Goal: Task Accomplishment & Management: Manage account settings

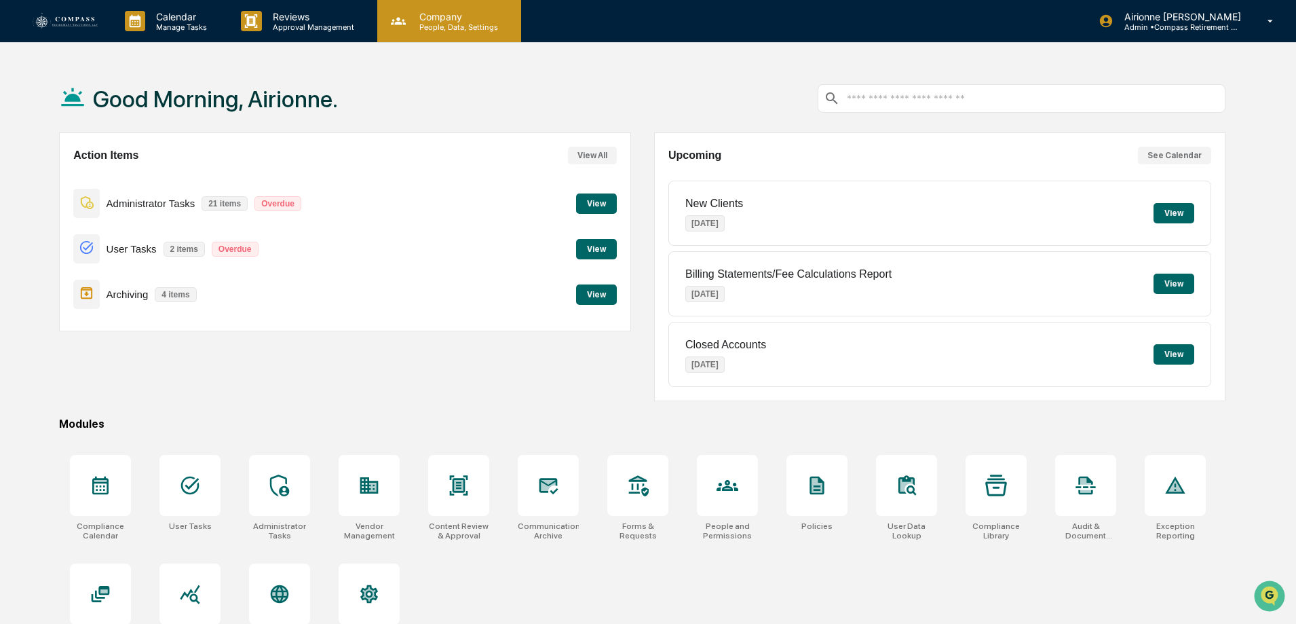
click at [458, 16] on p "Company" at bounding box center [457, 17] width 96 height 12
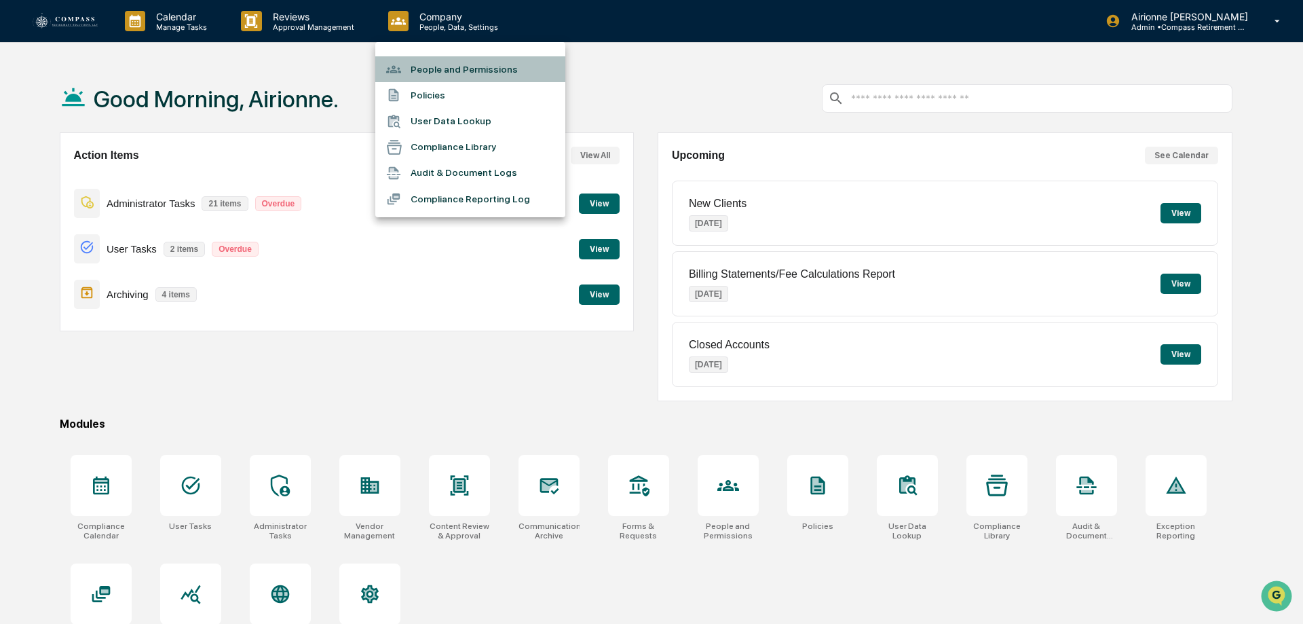
click at [493, 67] on li "People and Permissions" at bounding box center [470, 69] width 190 height 26
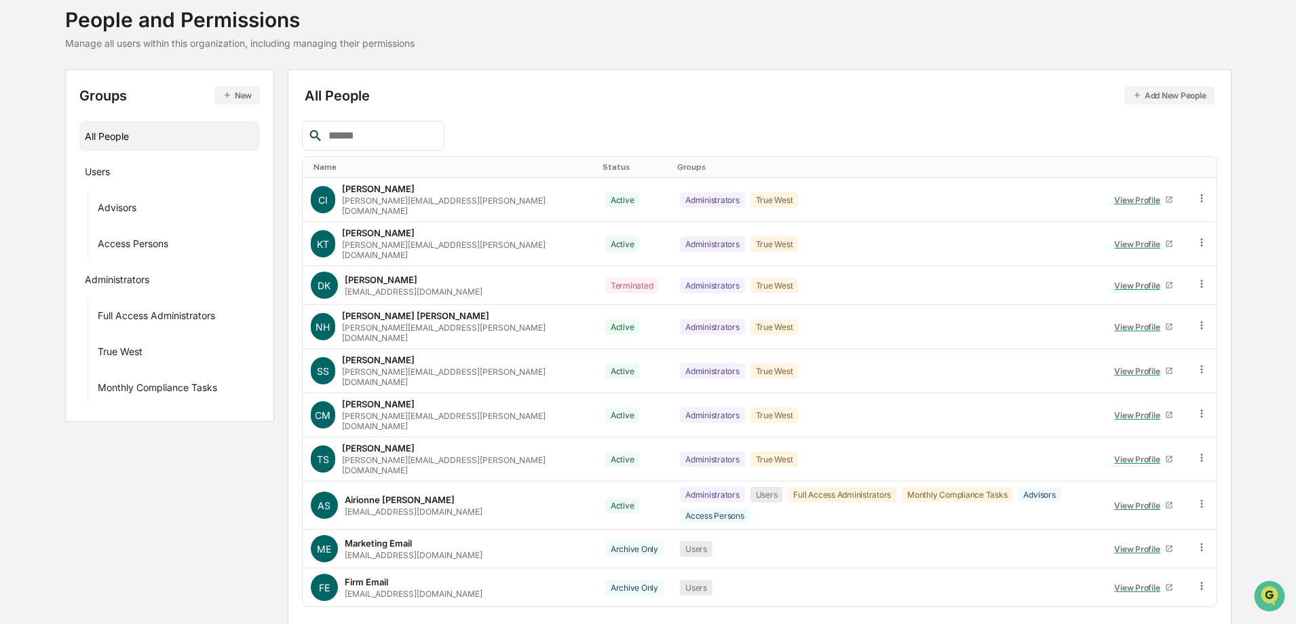
scroll to position [85, 0]
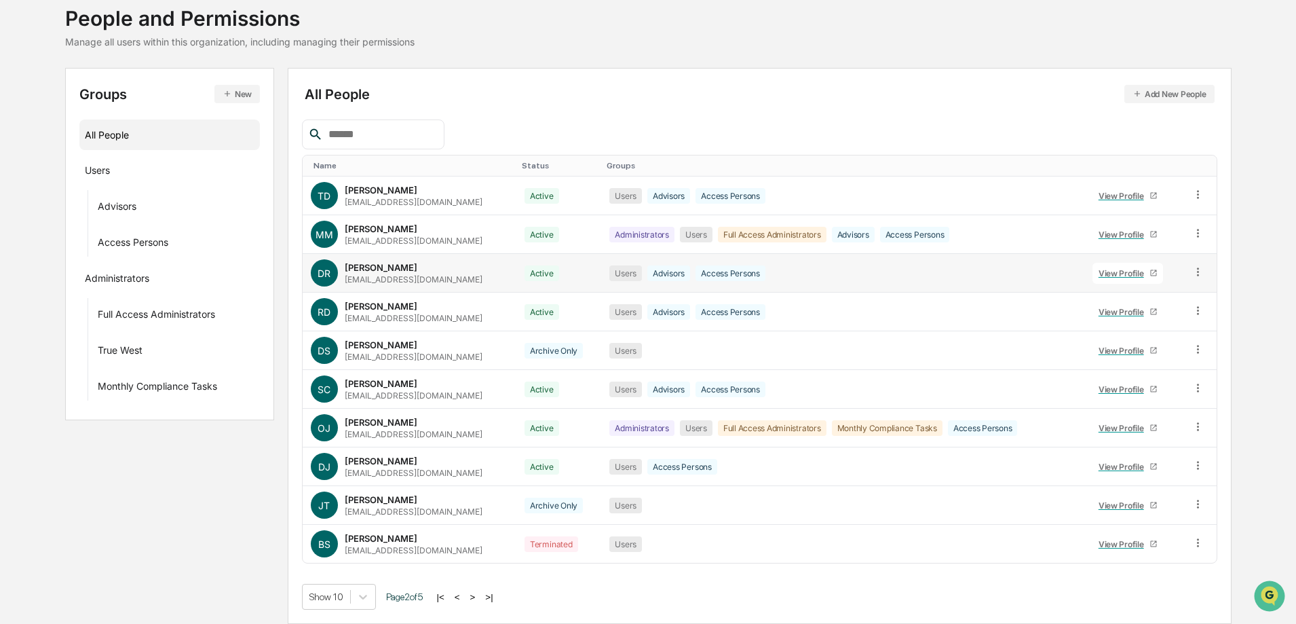
drag, startPoint x: 192, startPoint y: 490, endPoint x: 400, endPoint y: 291, distance: 288.0
click at [192, 490] on div "Groups New All People Users Advisors Access Persons Administrators Full Access …" at bounding box center [648, 346] width 1167 height 556
click at [496, 43] on div "Home Company People and Permissions People and Permissions Manage all users wit…" at bounding box center [648, 14] width 1167 height 68
click at [1198, 349] on icon at bounding box center [1198, 349] width 2 height 8
click at [1158, 398] on div "Change Status" at bounding box center [1136, 398] width 113 height 16
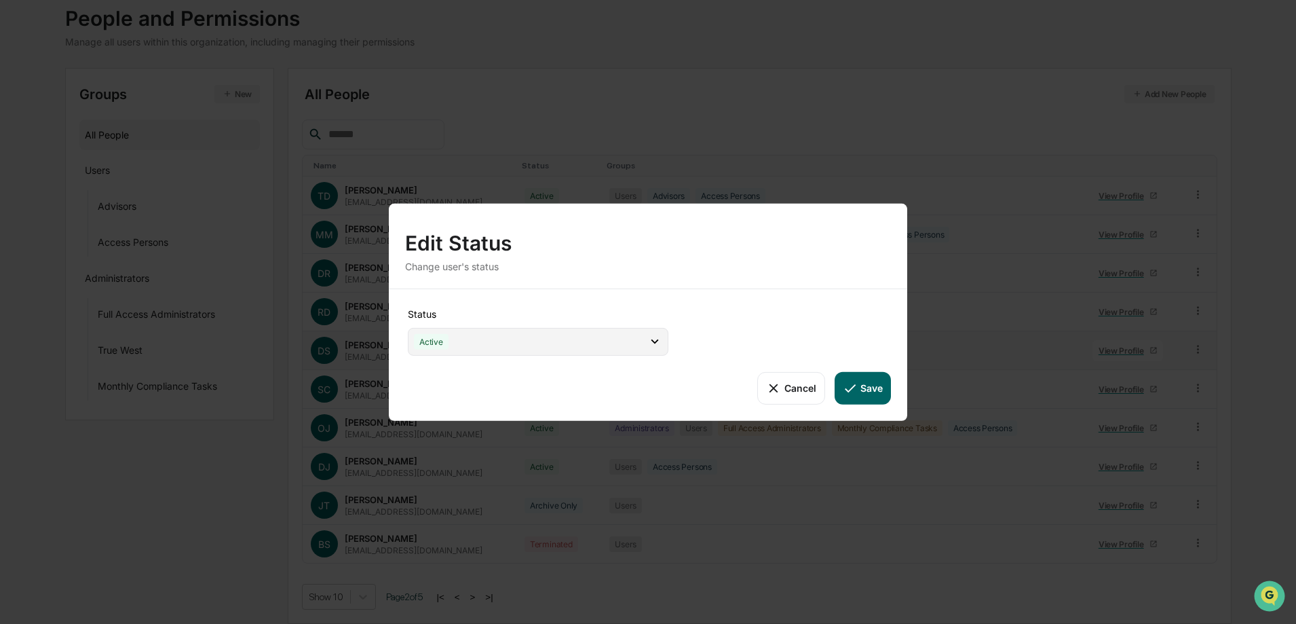
click at [548, 345] on div "Active" at bounding box center [538, 341] width 261 height 28
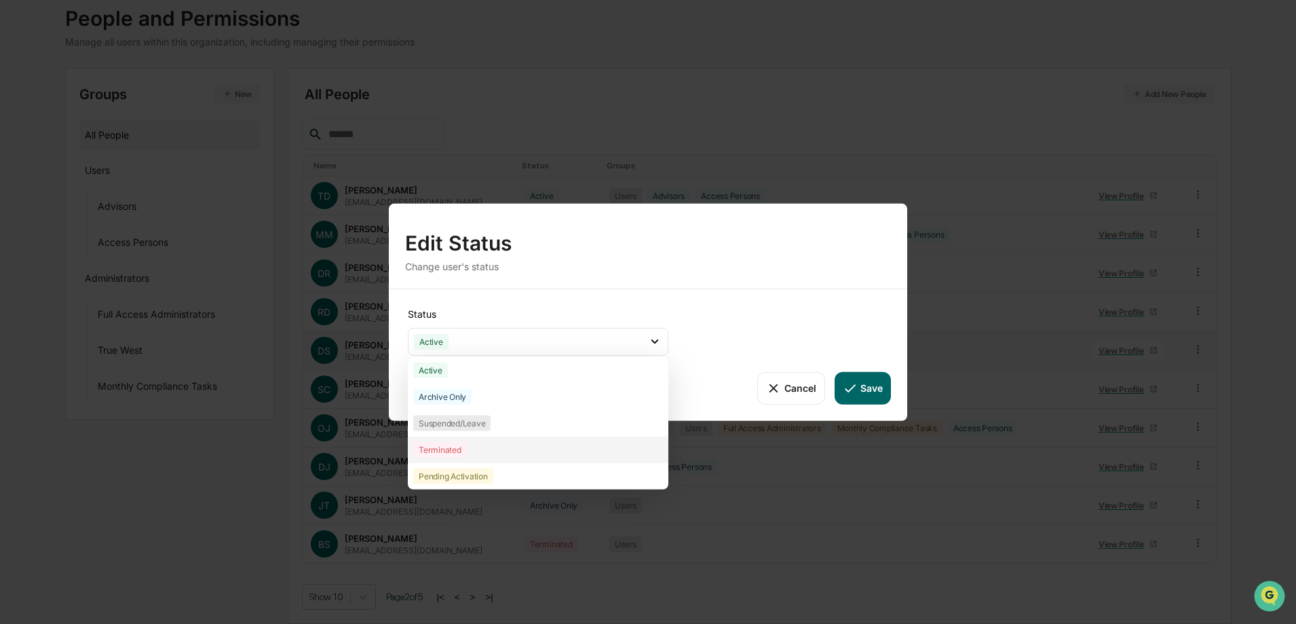
click at [453, 451] on div "Terminated" at bounding box center [440, 449] width 54 height 16
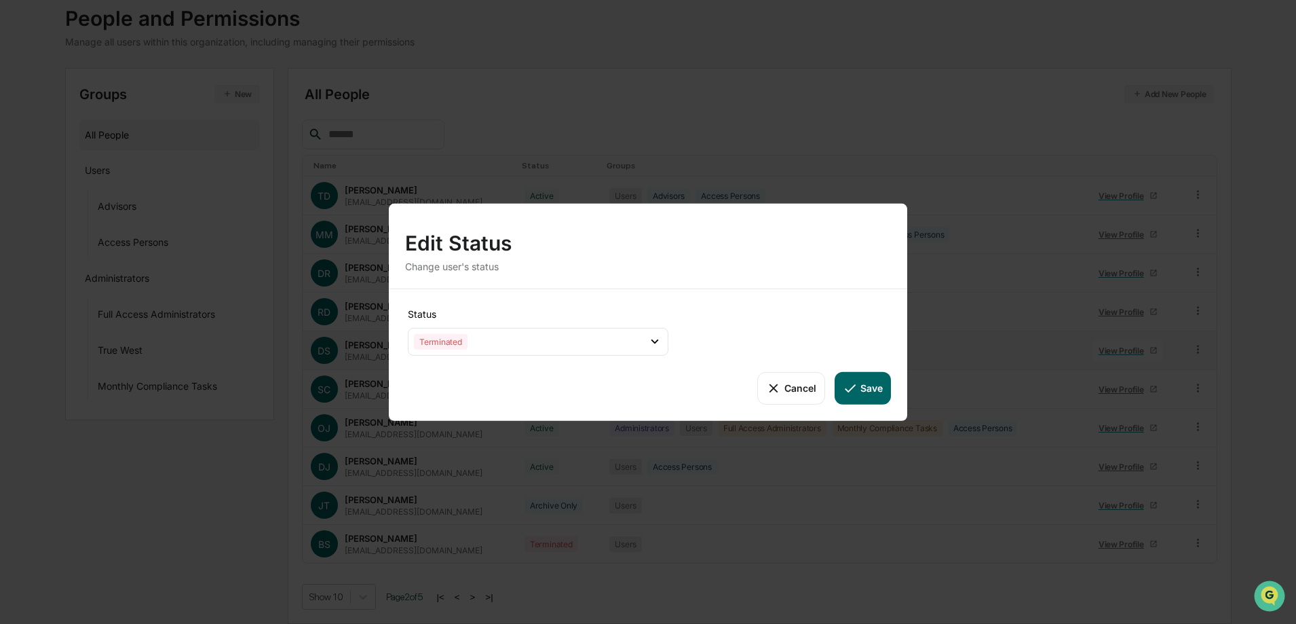
click at [865, 393] on button "Save" at bounding box center [863, 387] width 56 height 33
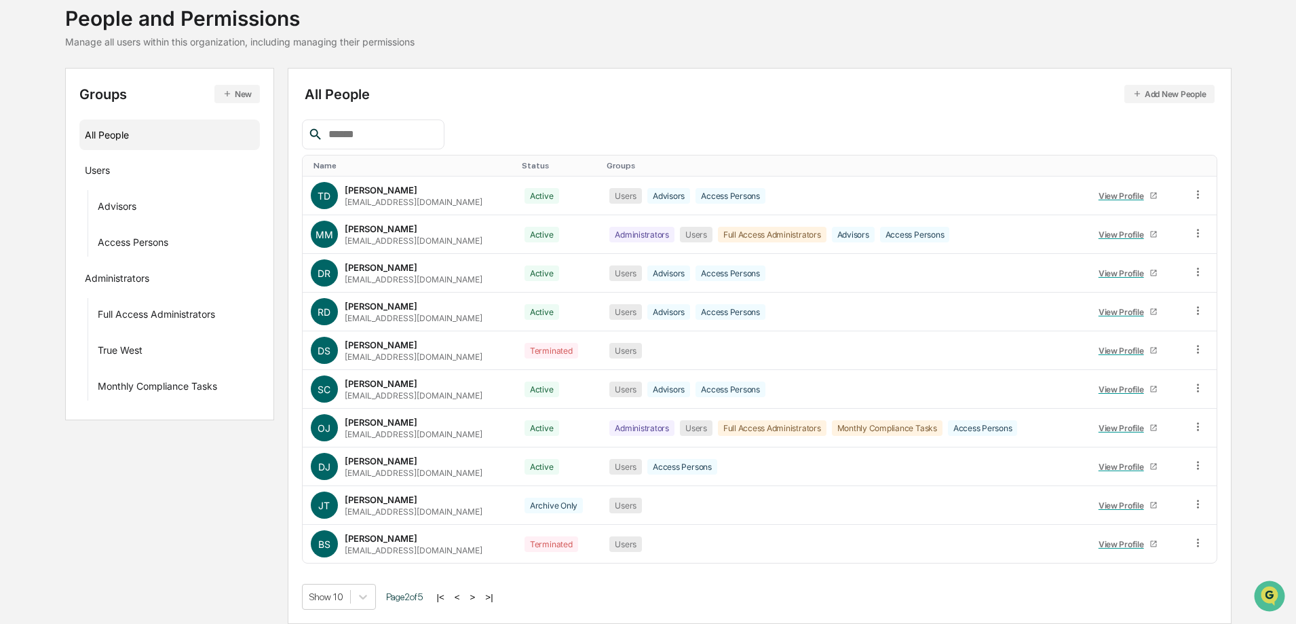
click at [478, 86] on div "All People Add New People" at bounding box center [760, 94] width 910 height 18
click at [1197, 502] on icon at bounding box center [1198, 503] width 13 height 13
click at [1139, 557] on div "Change Status" at bounding box center [1136, 553] width 113 height 16
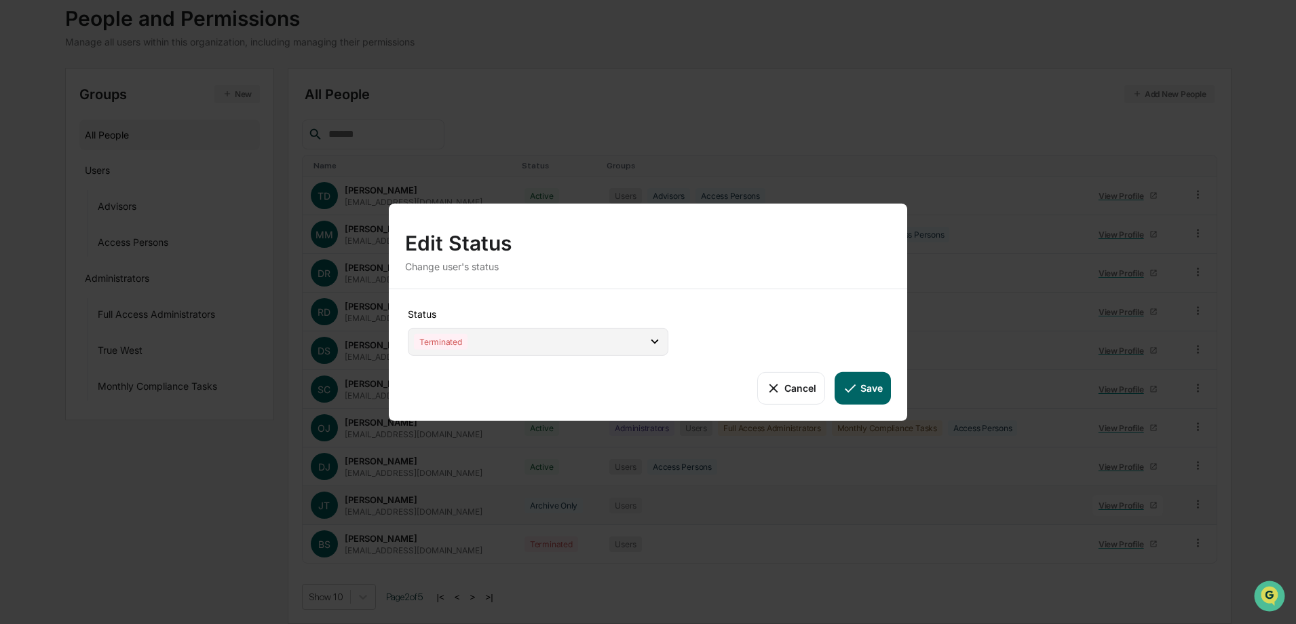
click at [584, 344] on div "Terminated" at bounding box center [538, 341] width 261 height 28
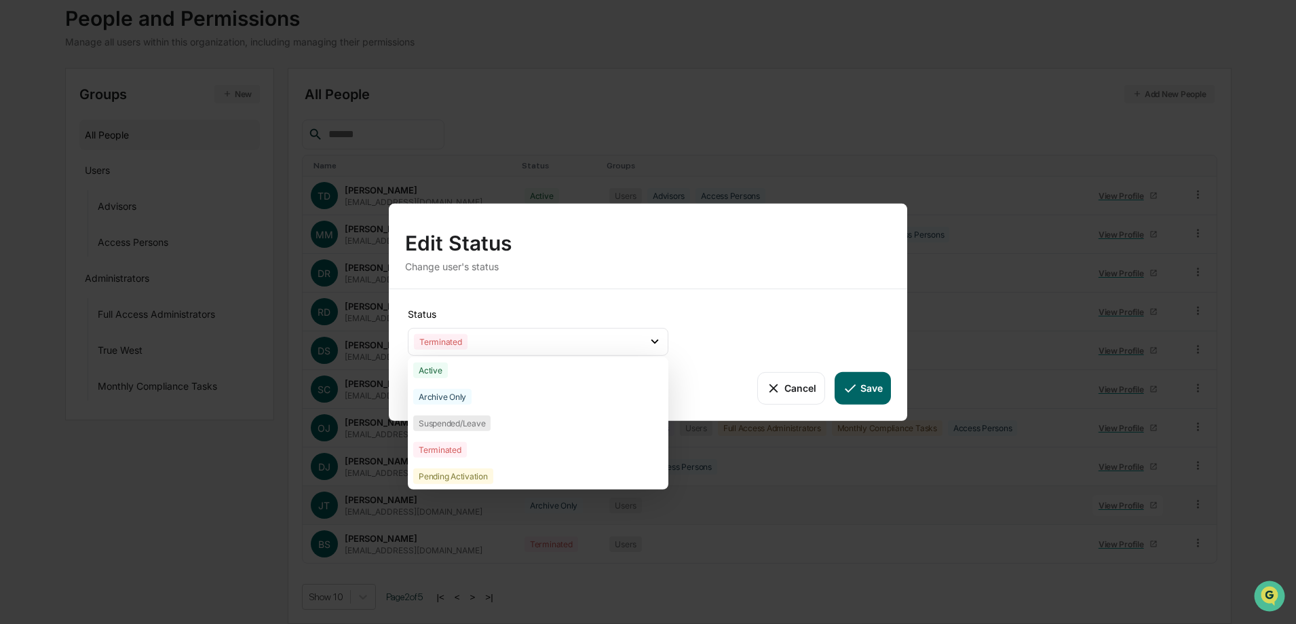
click at [789, 383] on button "Cancel" at bounding box center [790, 387] width 67 height 33
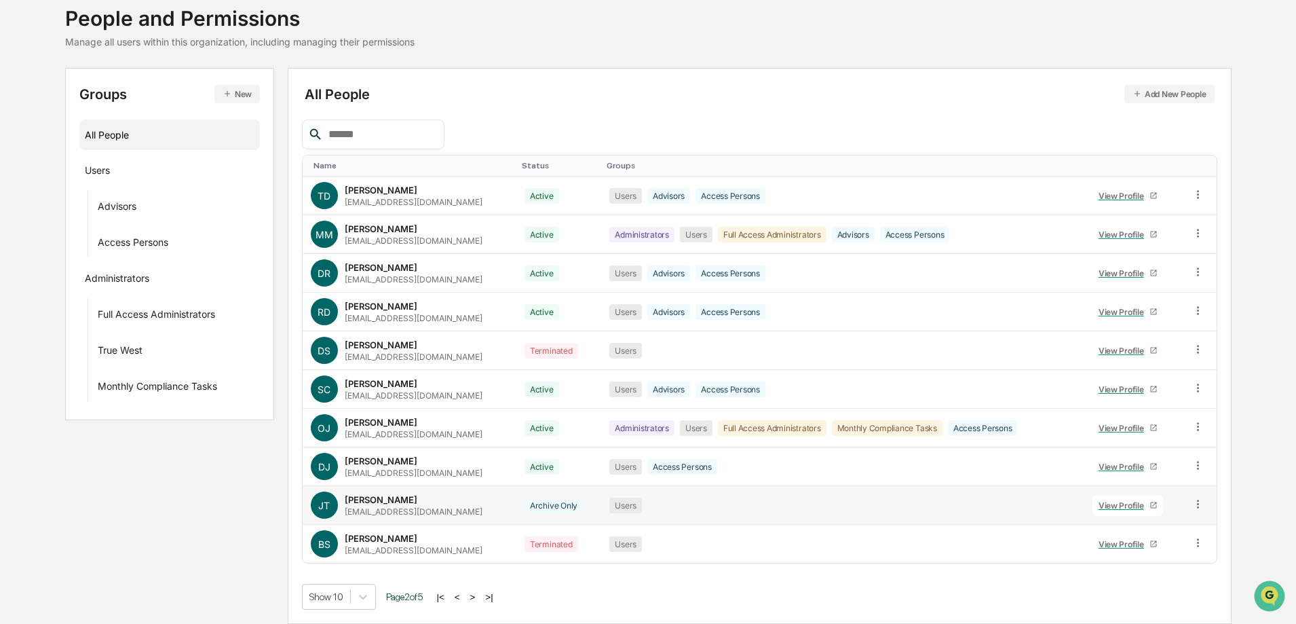
click at [1195, 499] on icon at bounding box center [1198, 503] width 13 height 13
click at [1133, 560] on div "Change Status" at bounding box center [1136, 553] width 113 height 16
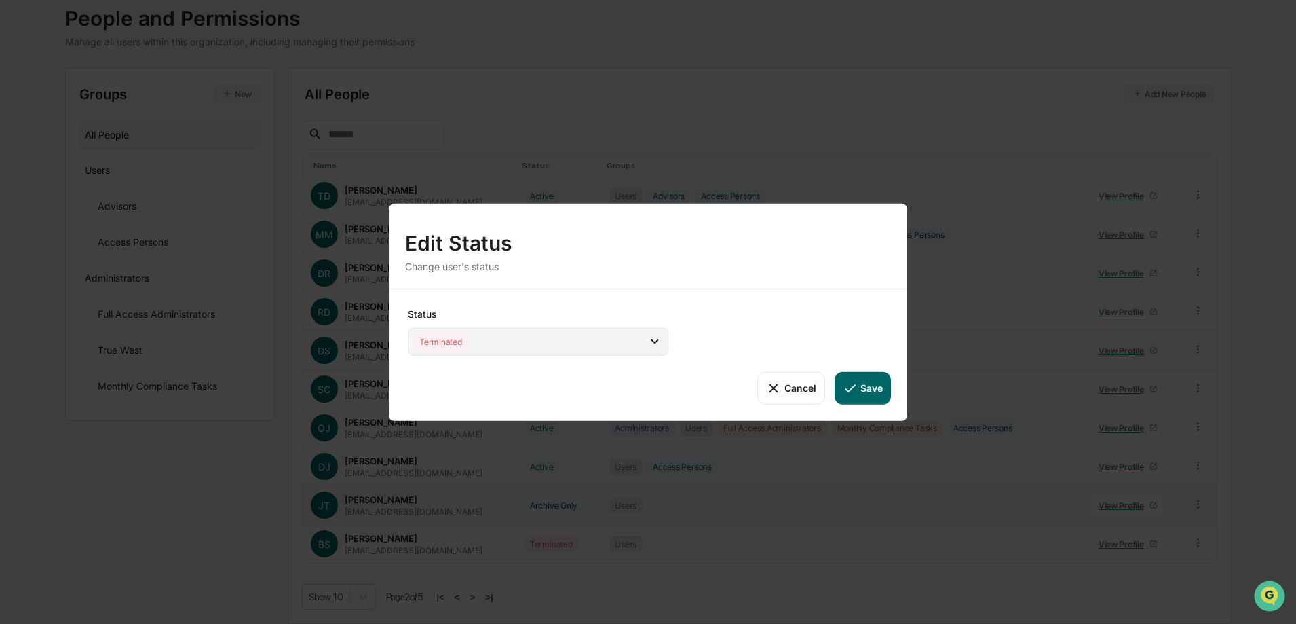
click at [626, 333] on div "Terminated" at bounding box center [538, 341] width 261 height 28
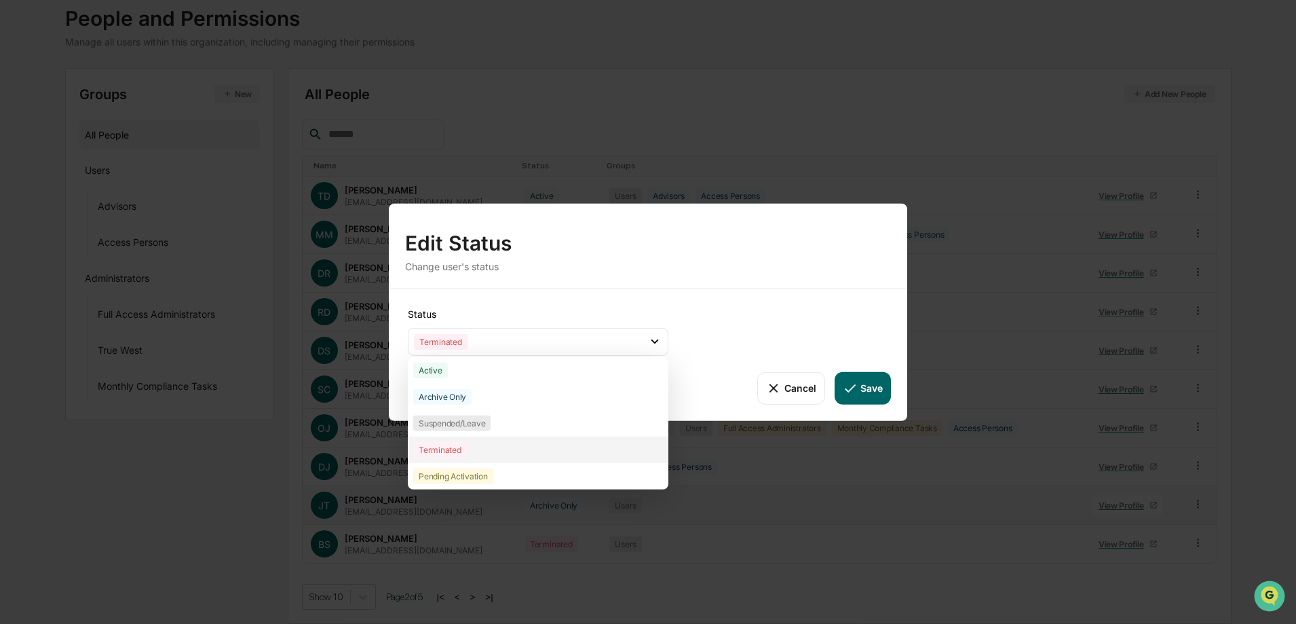
click at [518, 451] on div "Terminated" at bounding box center [538, 449] width 261 height 26
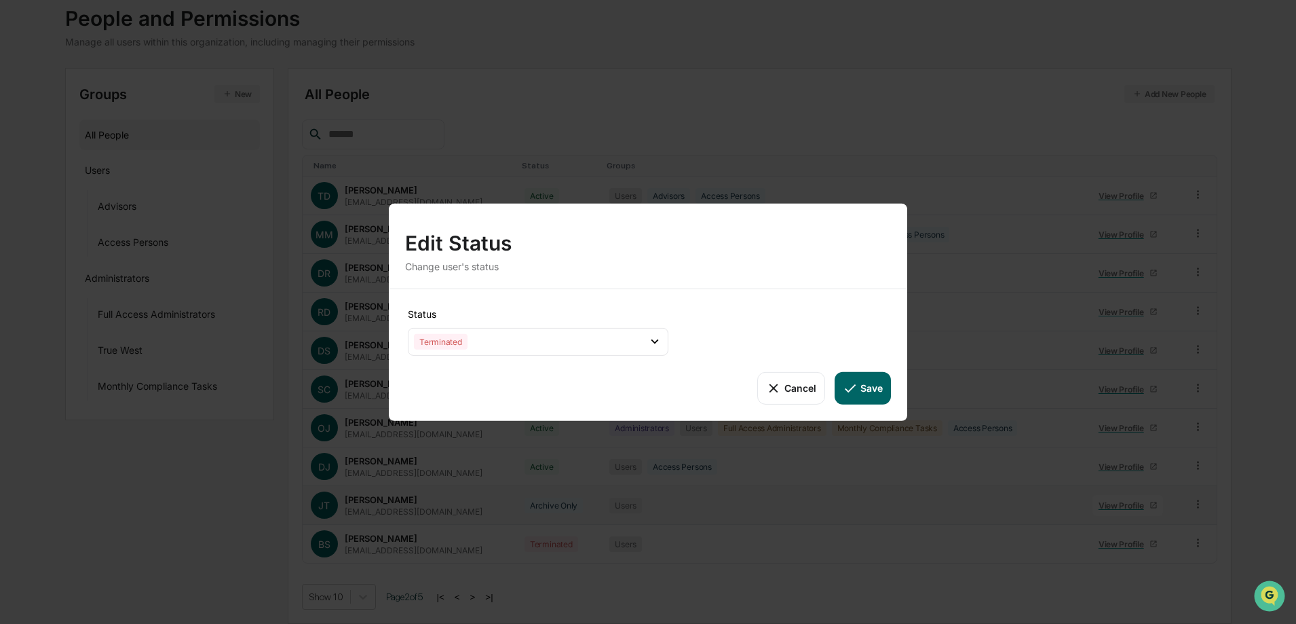
click at [877, 381] on button "Save" at bounding box center [863, 387] width 56 height 33
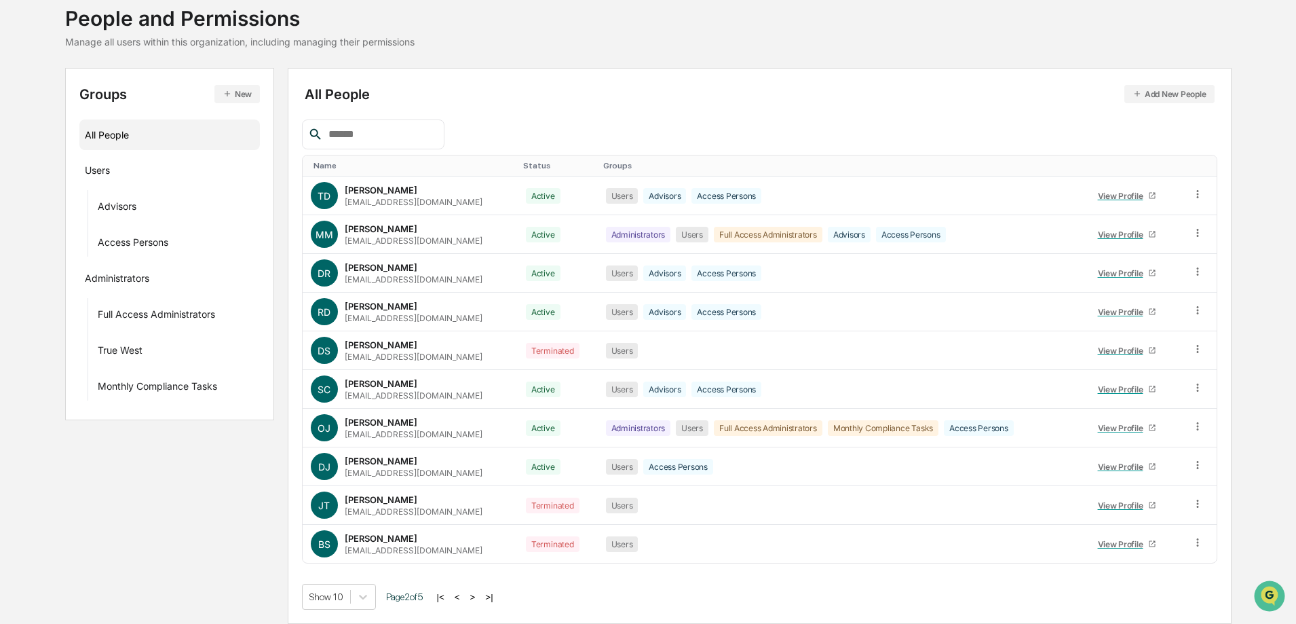
click at [478, 597] on button ">" at bounding box center [473, 597] width 14 height 12
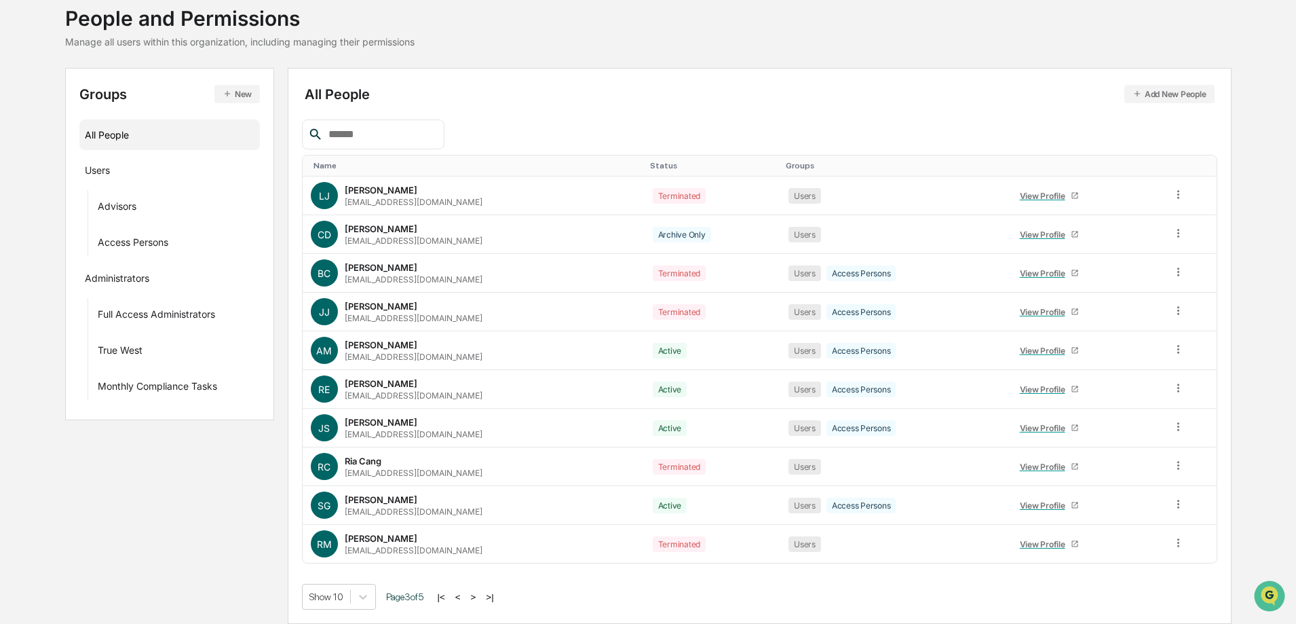
click at [480, 596] on button ">" at bounding box center [474, 597] width 14 height 12
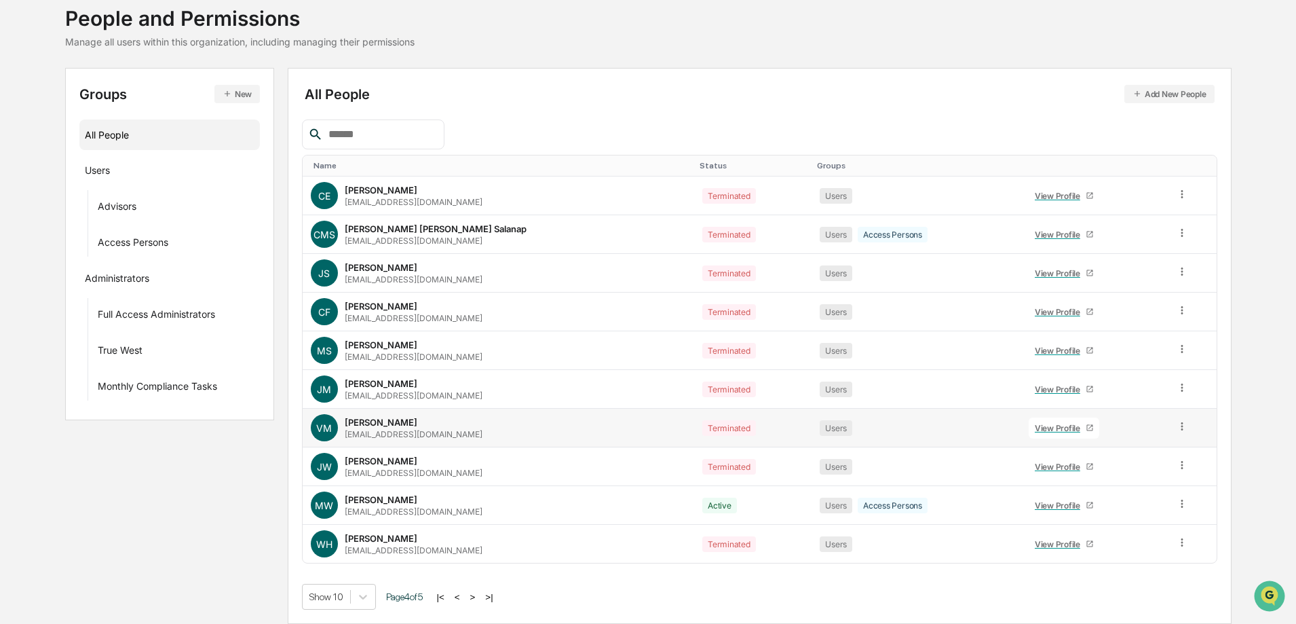
click at [1177, 421] on icon at bounding box center [1182, 426] width 13 height 13
click at [1135, 472] on div "Change Status" at bounding box center [1121, 476] width 113 height 16
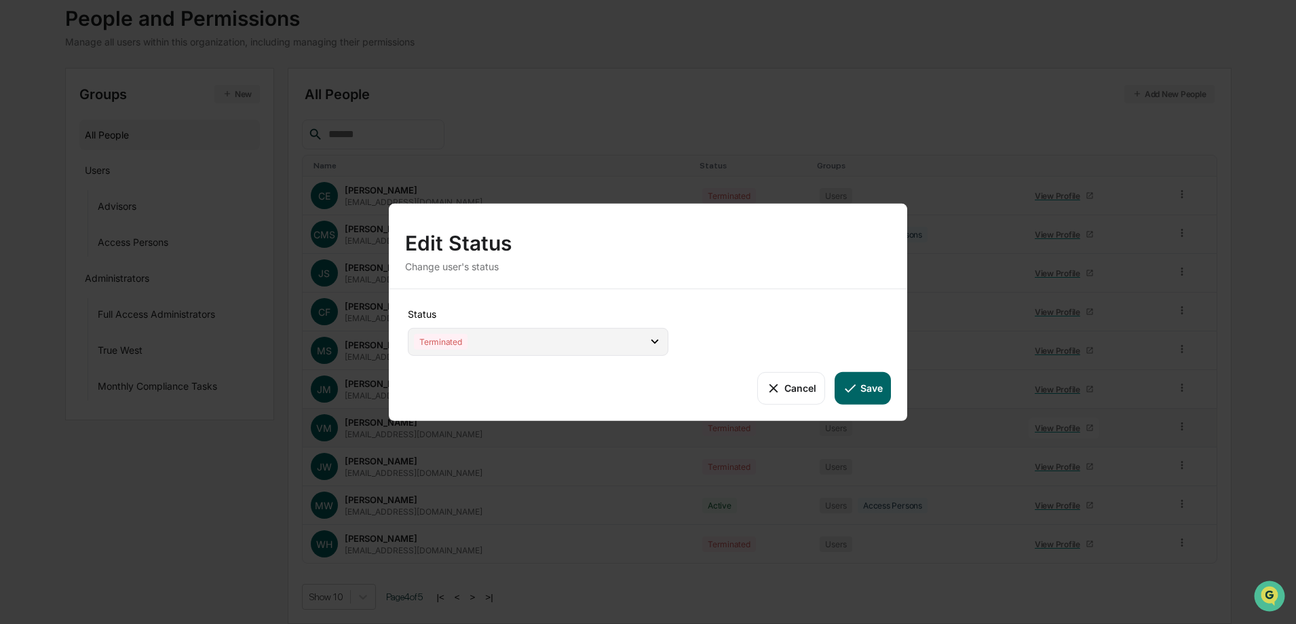
click at [537, 352] on div "Terminated" at bounding box center [538, 341] width 261 height 28
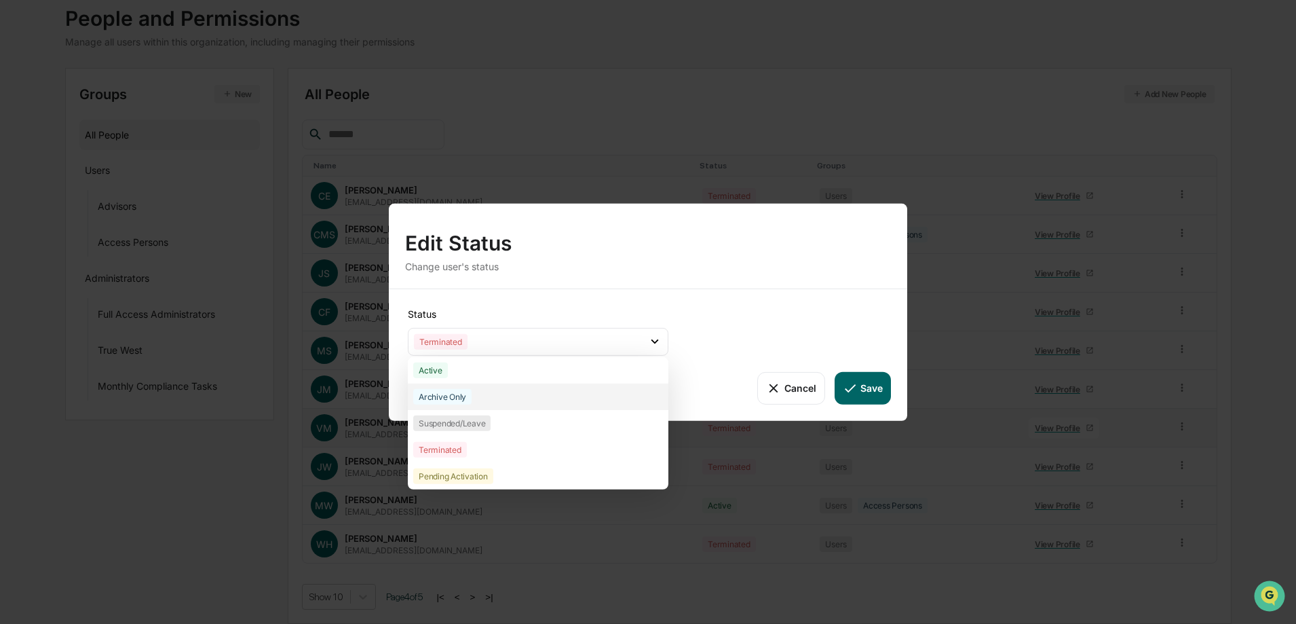
click at [539, 396] on div "Archive Only" at bounding box center [538, 396] width 261 height 26
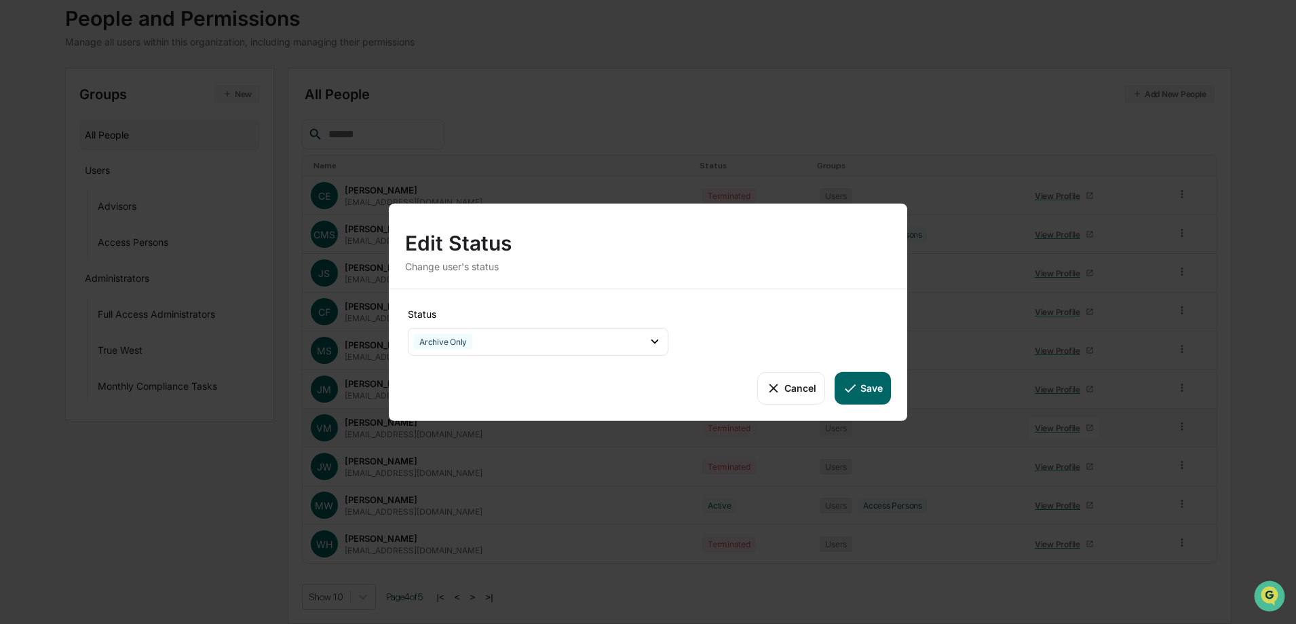
click at [871, 387] on button "Save" at bounding box center [863, 387] width 56 height 33
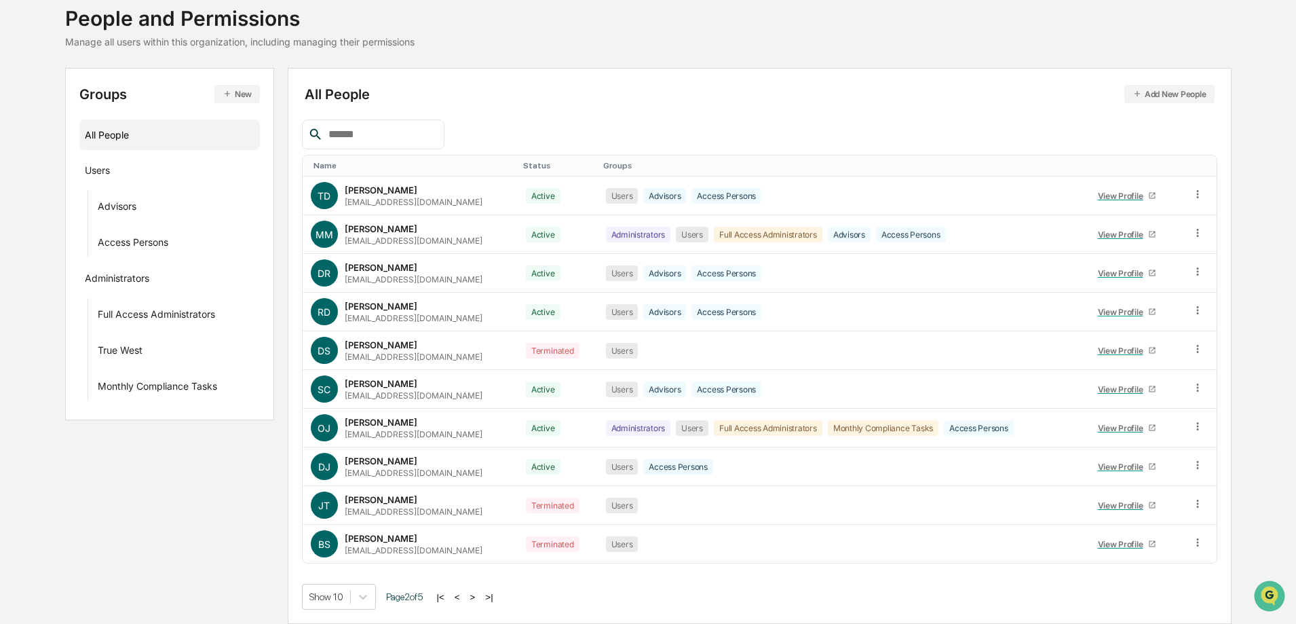
click at [478, 592] on button ">" at bounding box center [473, 597] width 14 height 12
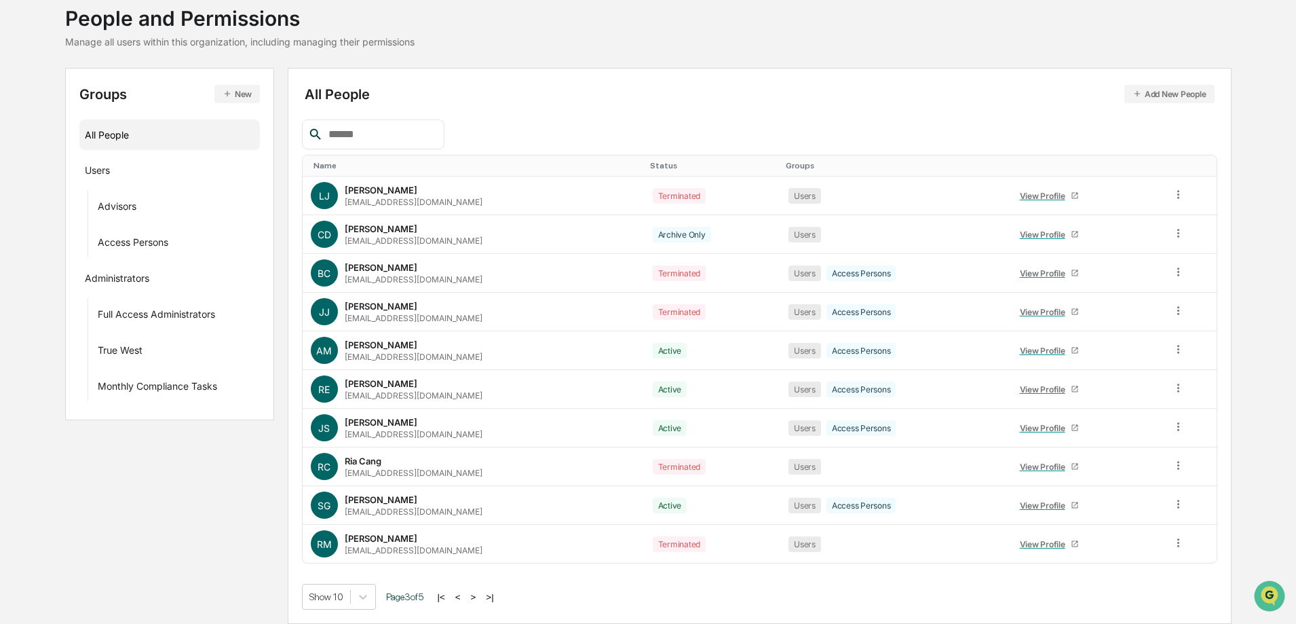
click at [478, 592] on button ">" at bounding box center [474, 597] width 14 height 12
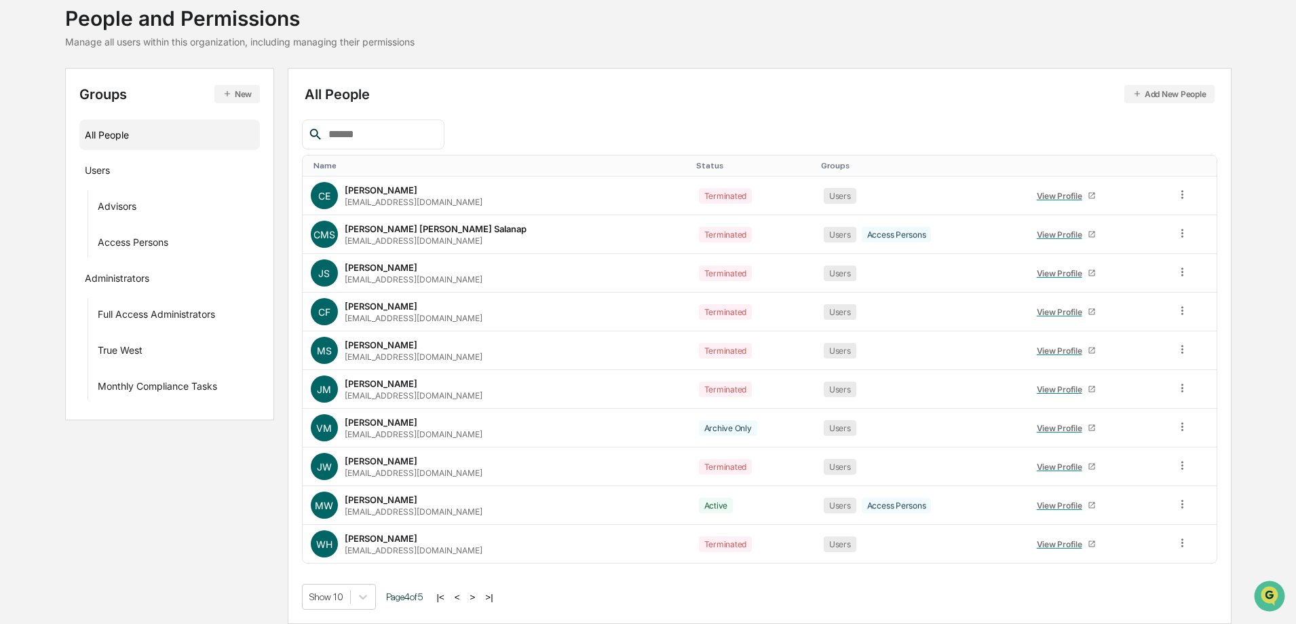
click at [464, 598] on button "<" at bounding box center [458, 597] width 14 height 12
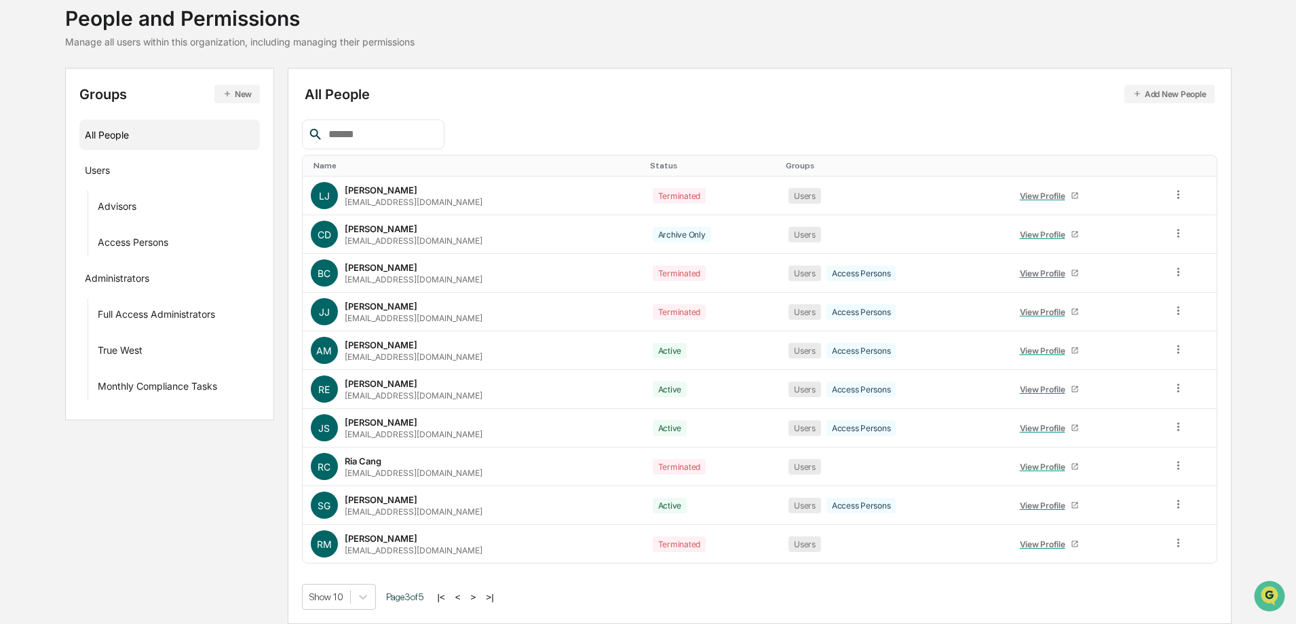
click at [480, 597] on button ">" at bounding box center [474, 597] width 14 height 12
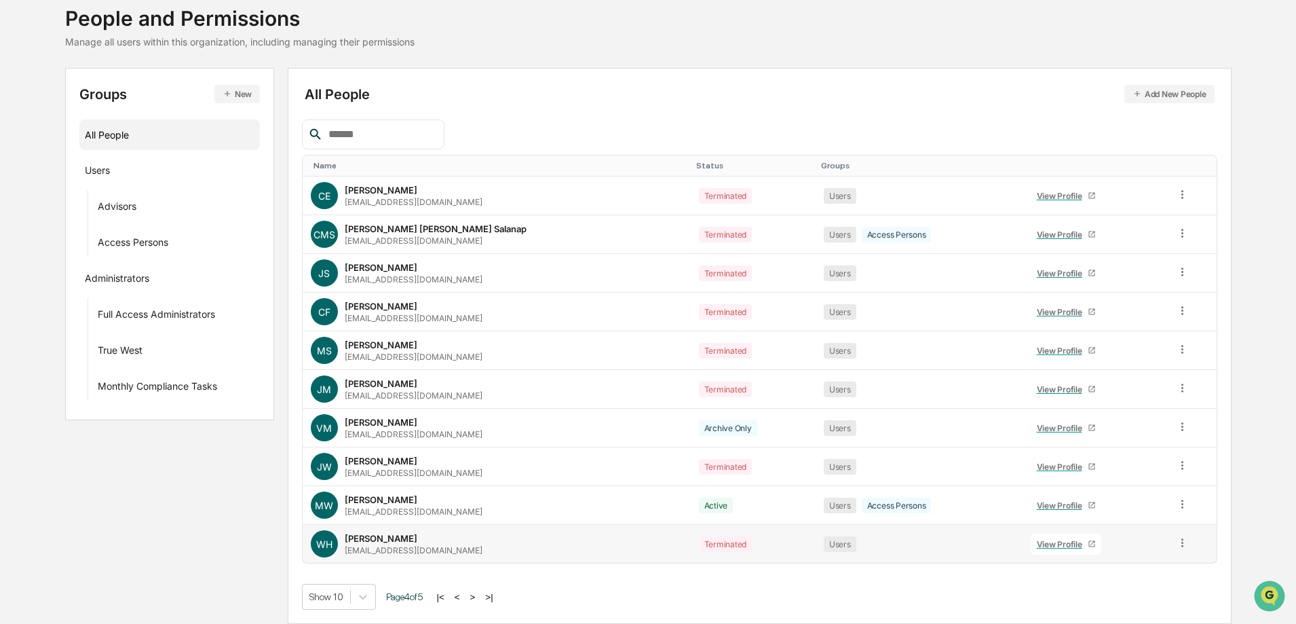
click at [1181, 542] on icon at bounding box center [1182, 542] width 2 height 8
click at [1132, 589] on div "Change Status" at bounding box center [1121, 592] width 113 height 16
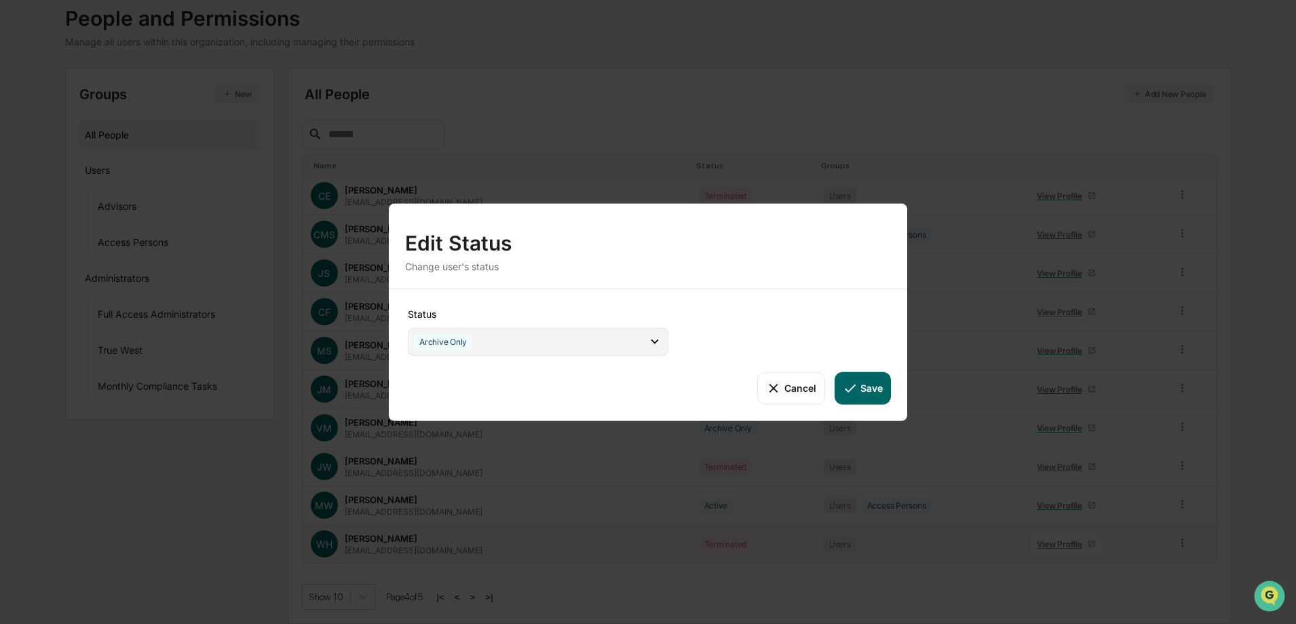
click at [520, 328] on div "Archive Only" at bounding box center [538, 341] width 261 height 28
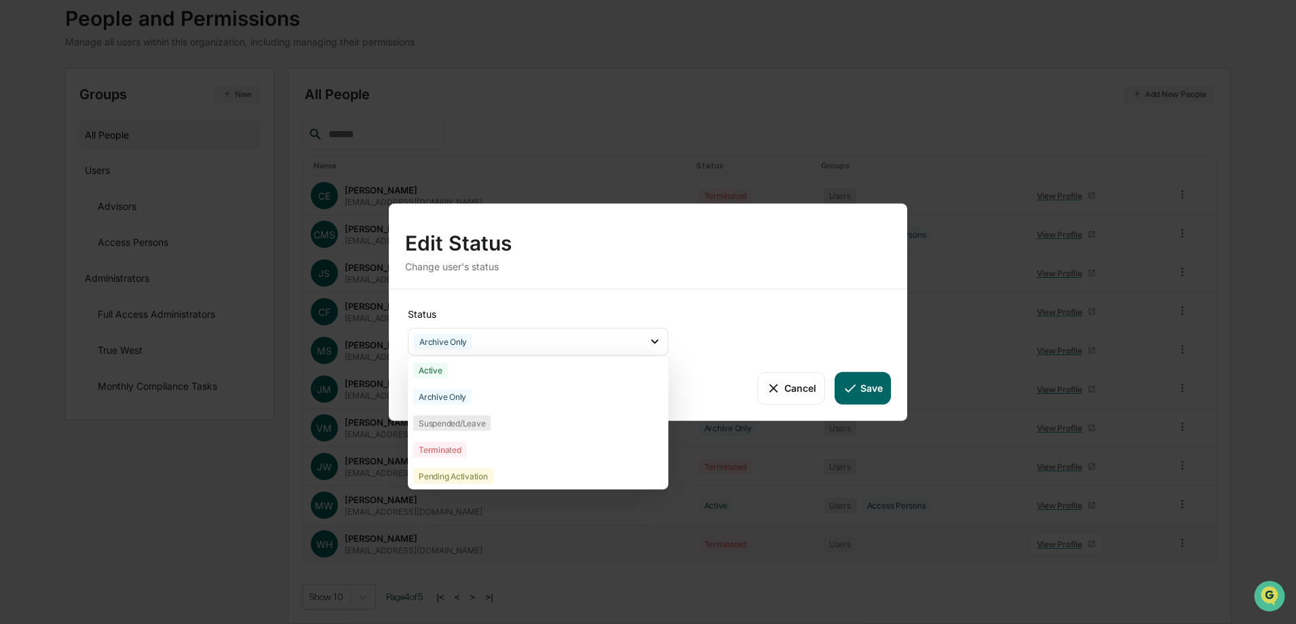
click at [810, 299] on div "Status Archive Only Active Archive Only Suspended/Leave Terminated Pending Acti…" at bounding box center [648, 354] width 518 height 132
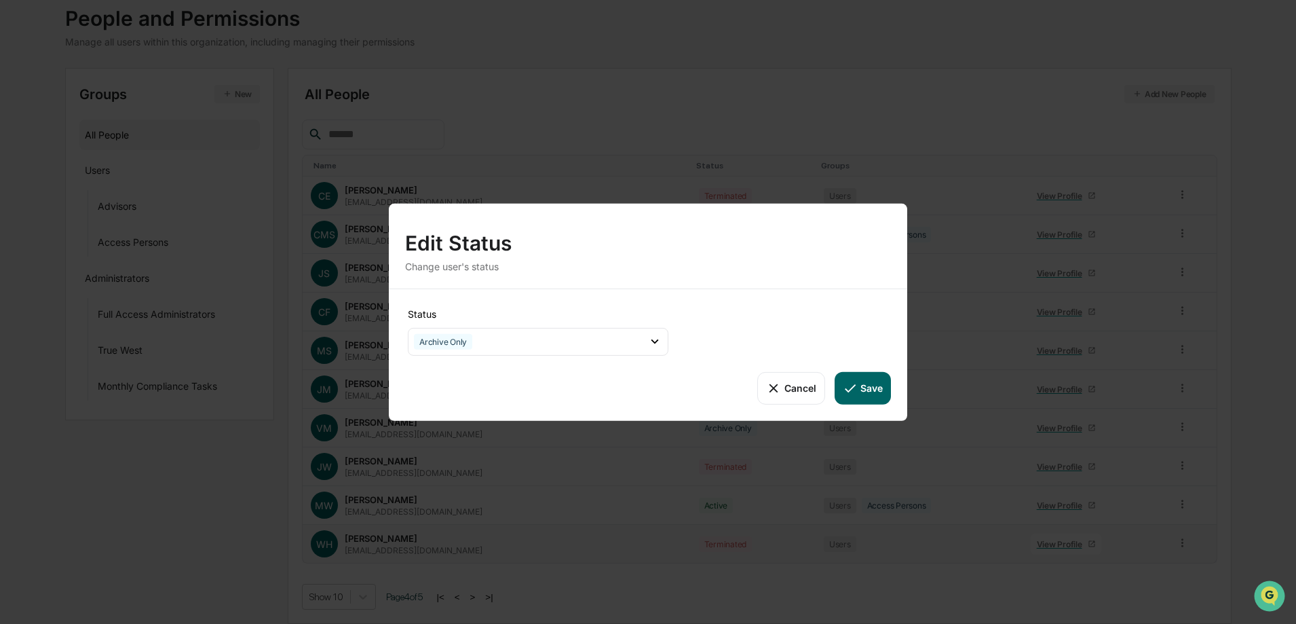
click at [873, 388] on button "Save" at bounding box center [863, 387] width 56 height 33
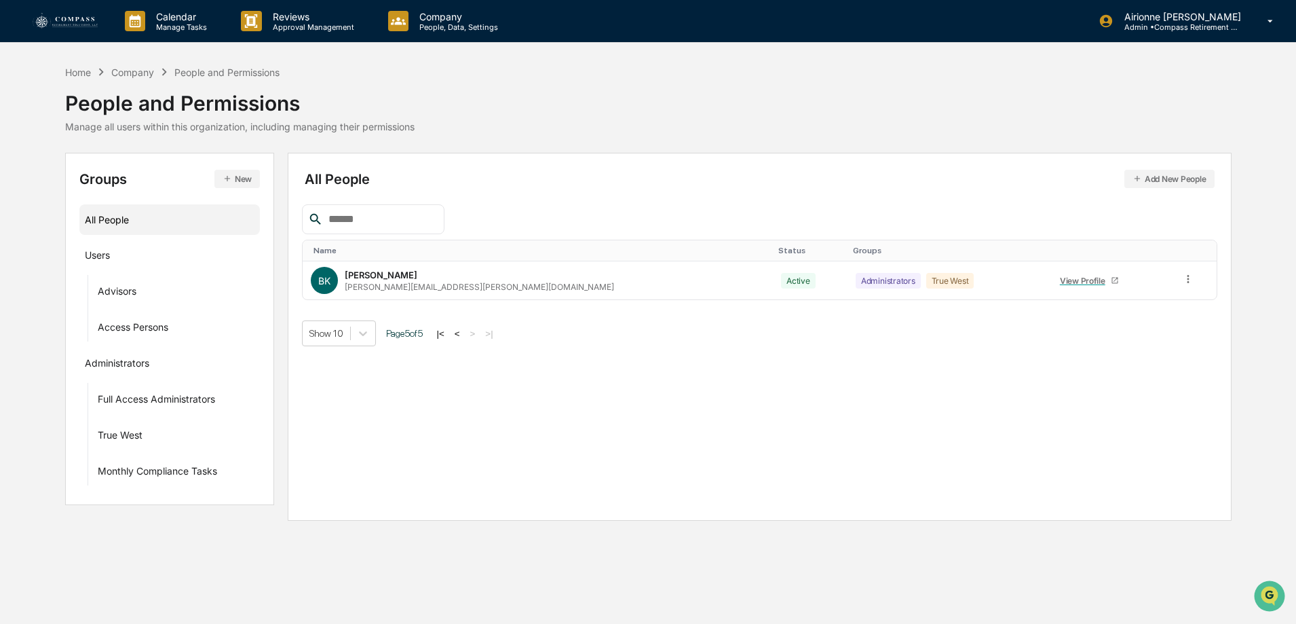
scroll to position [0, 0]
click at [463, 335] on button "<" at bounding box center [459, 334] width 14 height 12
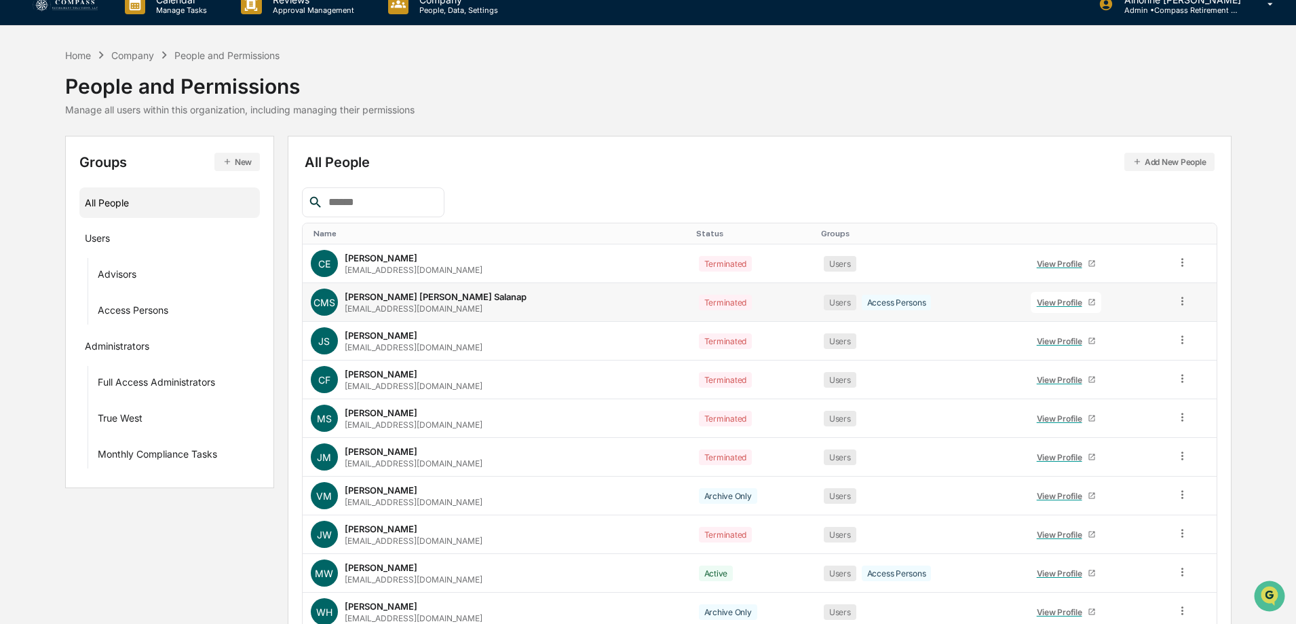
scroll to position [85, 0]
